Goal: Book appointment/travel/reservation

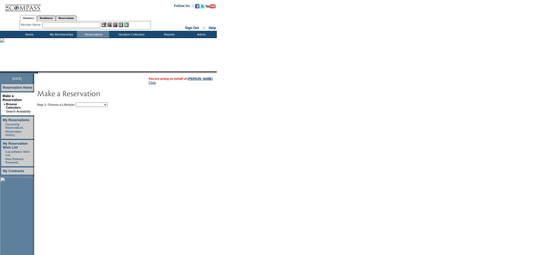
click at [108, 106] on select "Beach Leisure Metropolitan Mountain OIAL for Adventure OIAL for Couples OIAL fo…" at bounding box center [92, 104] width 32 height 4
select select "Metropolitan"
click at [85, 103] on select "Beach Leisure Metropolitan Mountain OIAL for Adventure OIAL for Couples OIAL fo…" at bounding box center [92, 104] width 32 height 4
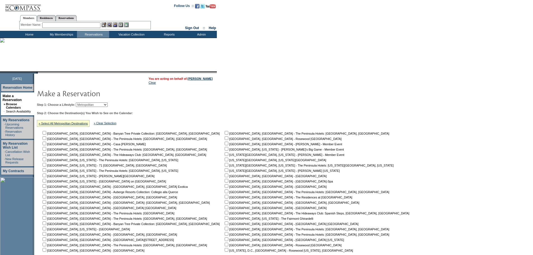
click at [225, 161] on input "checkbox" at bounding box center [227, 159] width 4 height 4
checkbox input "true"
click at [225, 171] on input "checkbox" at bounding box center [227, 170] width 4 height 4
checkbox input "true"
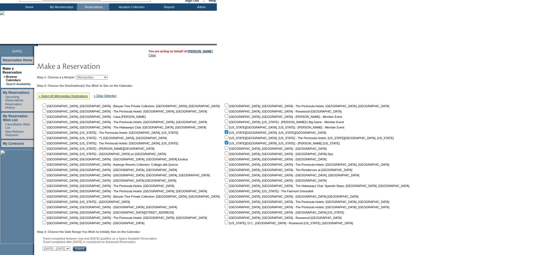
scroll to position [69, 0]
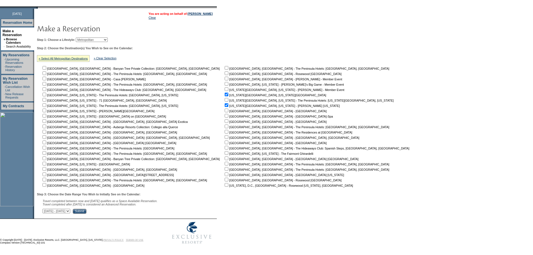
click at [70, 210] on select "[DATE] - [DATE] [DATE] - [DATE] [DATE] - [DATE] [DATE] - [DATE] [DATE] - [DATE]…" at bounding box center [57, 211] width 28 height 4
select select "[DATE]|[DATE]"
click at [46, 209] on select "[DATE] - [DATE] [DATE] - [DATE] [DATE] - [DATE] [DATE] - [DATE] [DATE] - [DATE]…" at bounding box center [57, 211] width 28 height 4
click at [86, 211] on input "Submit" at bounding box center [80, 211] width 14 height 5
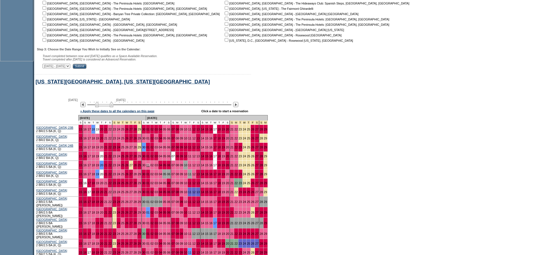
scroll to position [244, 0]
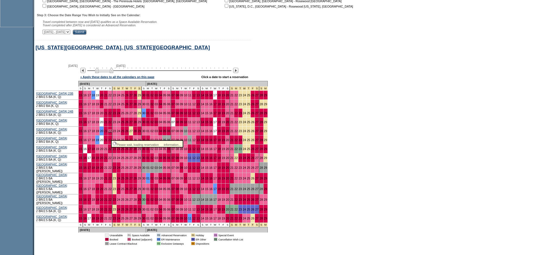
click at [109, 133] on link "22" at bounding box center [109, 130] width 3 height 3
